Goal: Navigation & Orientation: Find specific page/section

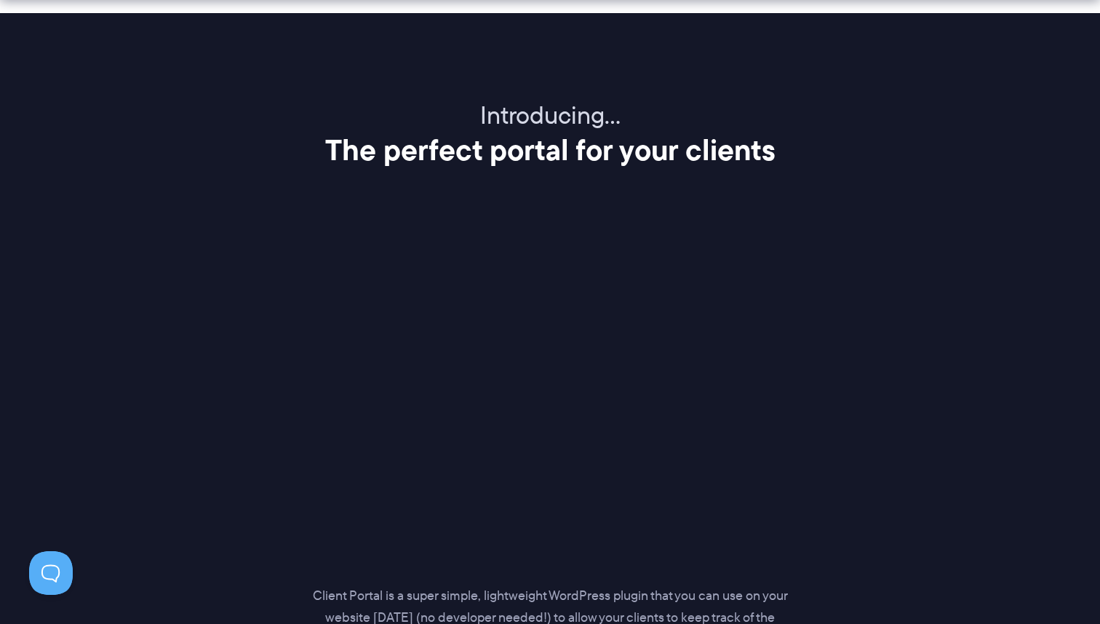
scroll to position [1804, 0]
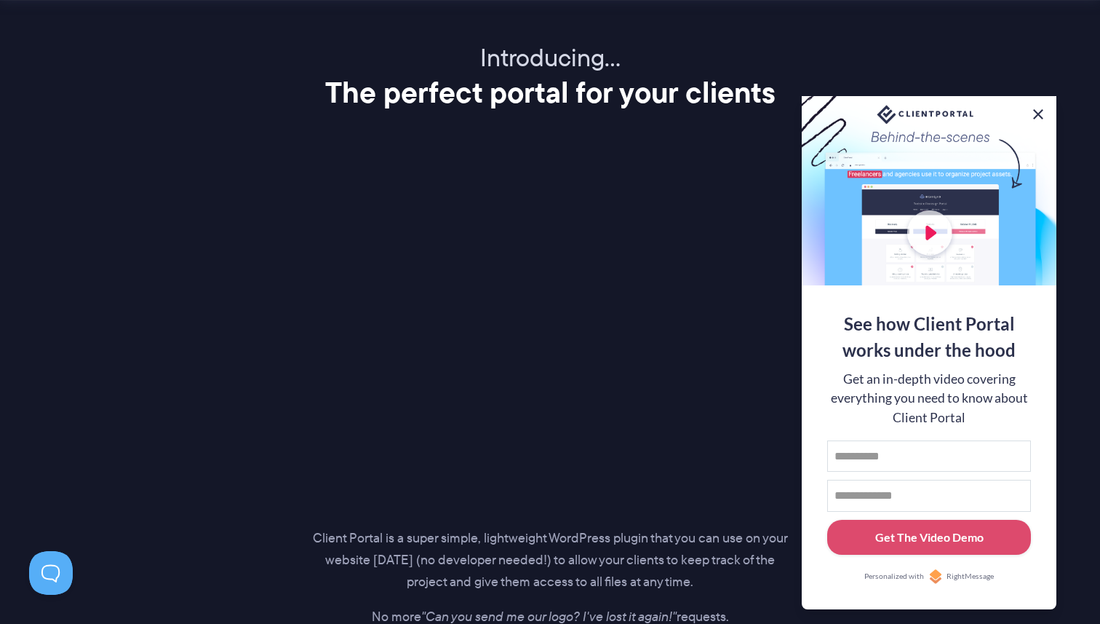
click at [1040, 109] on button at bounding box center [1038, 114] width 17 height 17
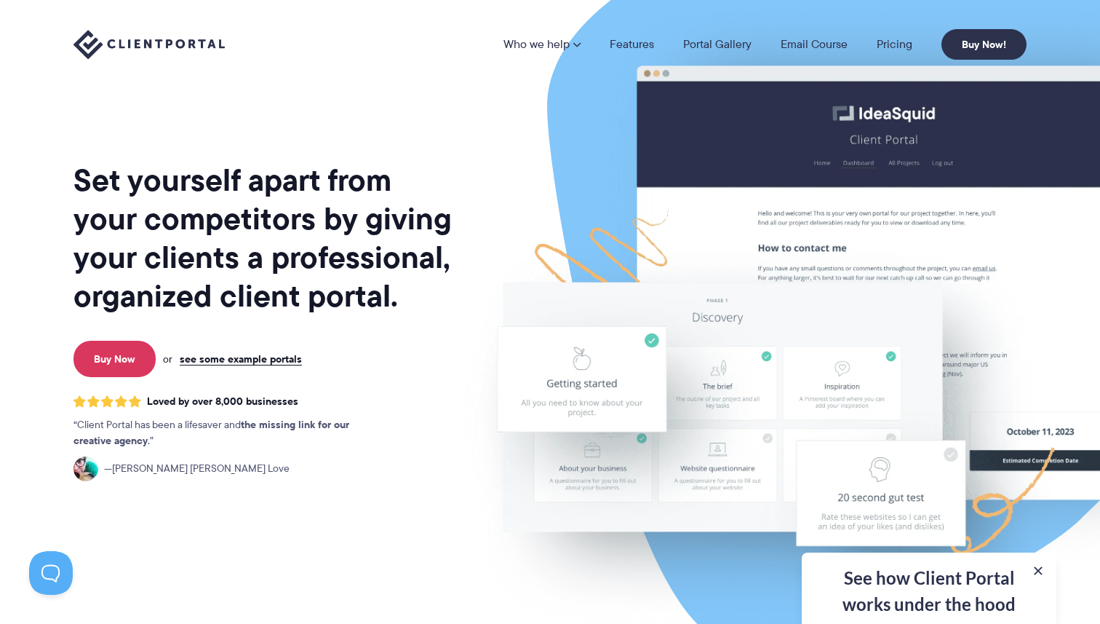
scroll to position [0, 0]
